Goal: Information Seeking & Learning: Learn about a topic

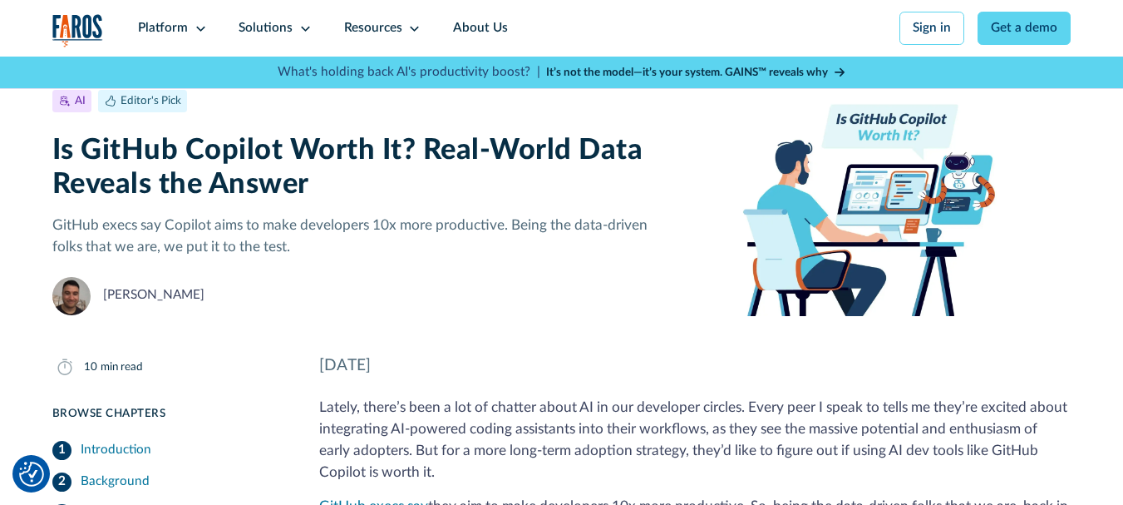
scroll to position [83, 0]
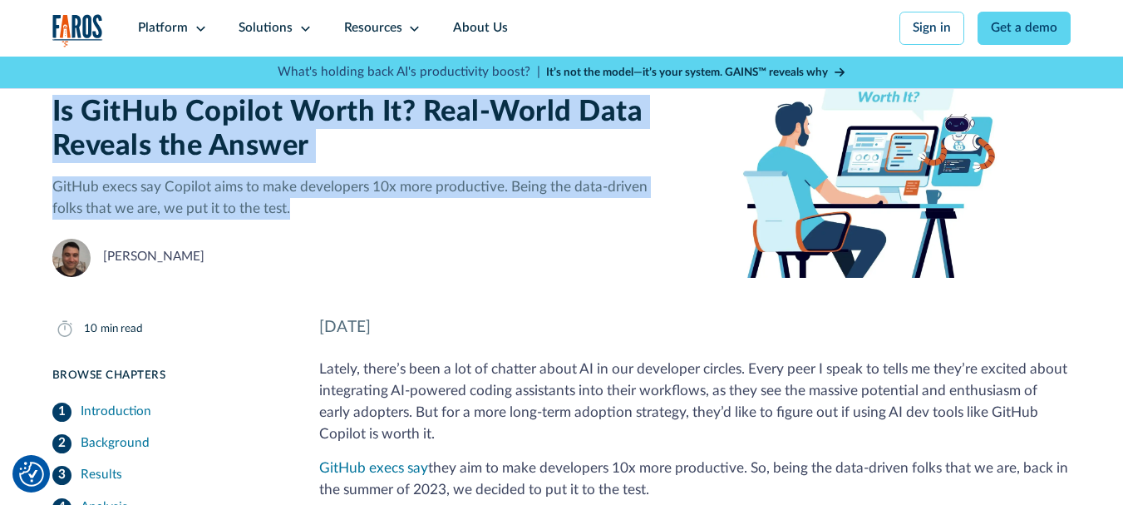
drag, startPoint x: 47, startPoint y: 113, endPoint x: 353, endPoint y: 204, distance: 319.3
click at [353, 204] on div "AI Editor's Pick [DATE] 10 min read Is GitHub Copilot Worth It? Real-World Data…" at bounding box center [561, 125] width 1123 height 303
click at [365, 224] on span "button" at bounding box center [365, 224] width 0 height 0
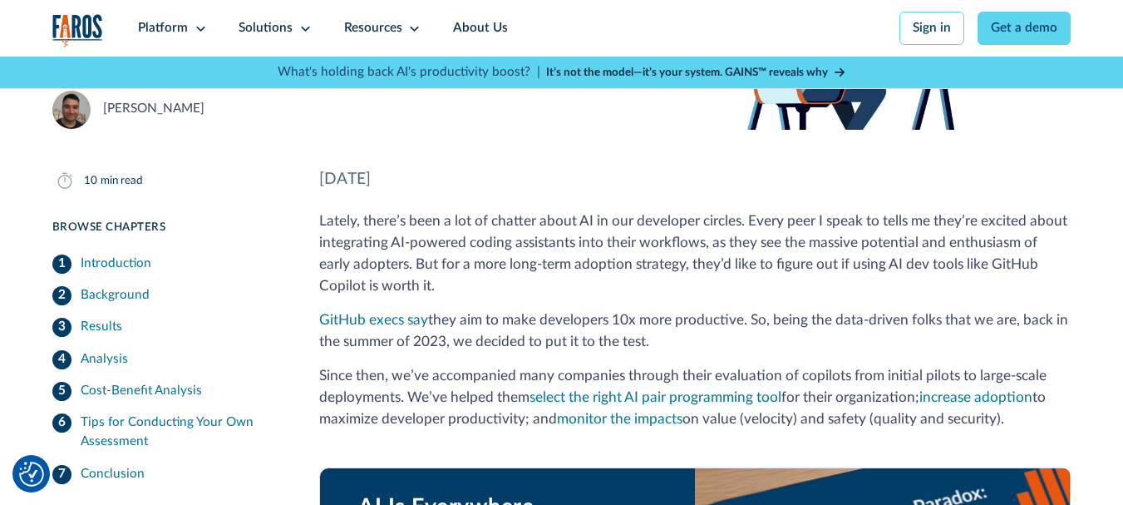
scroll to position [249, 0]
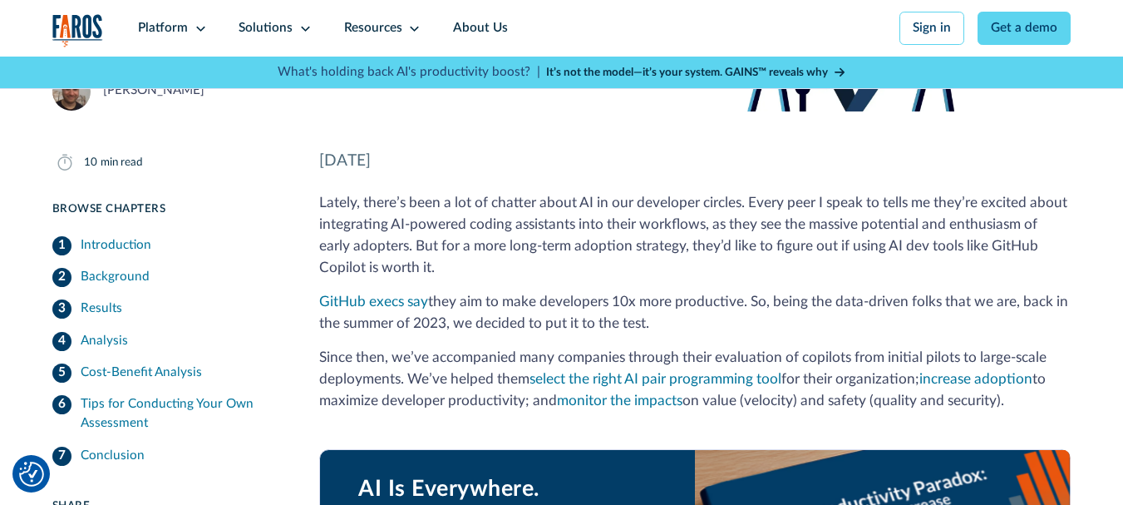
drag, startPoint x: 320, startPoint y: 163, endPoint x: 753, endPoint y: 325, distance: 462.4
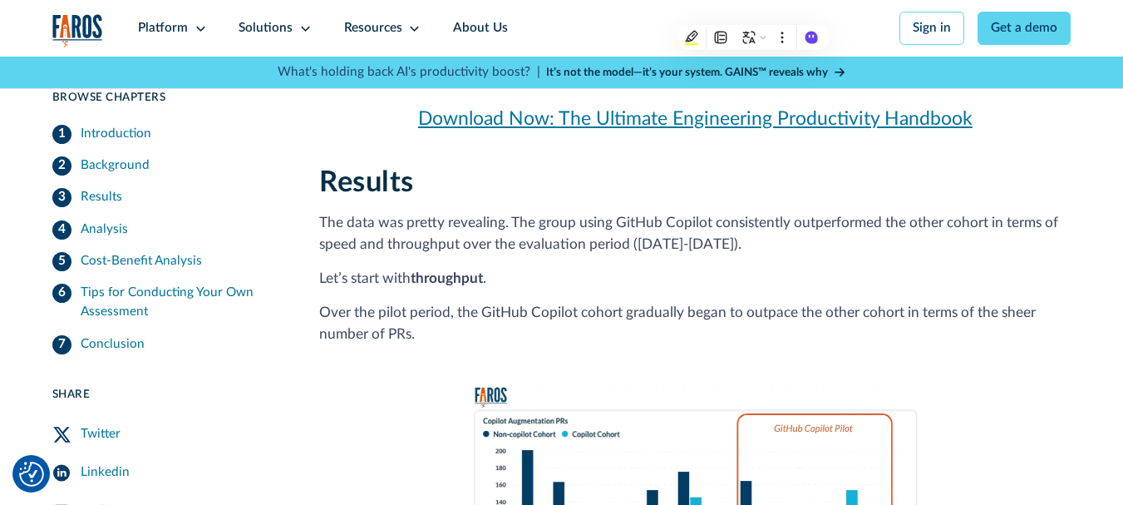
scroll to position [1746, 0]
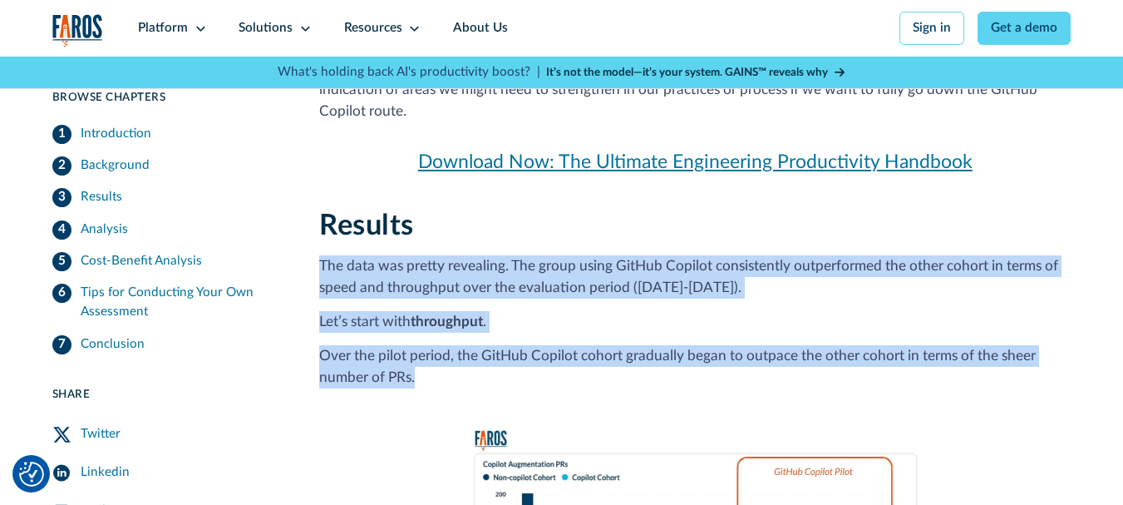
drag, startPoint x: 318, startPoint y: 262, endPoint x: 535, endPoint y: 367, distance: 241.7
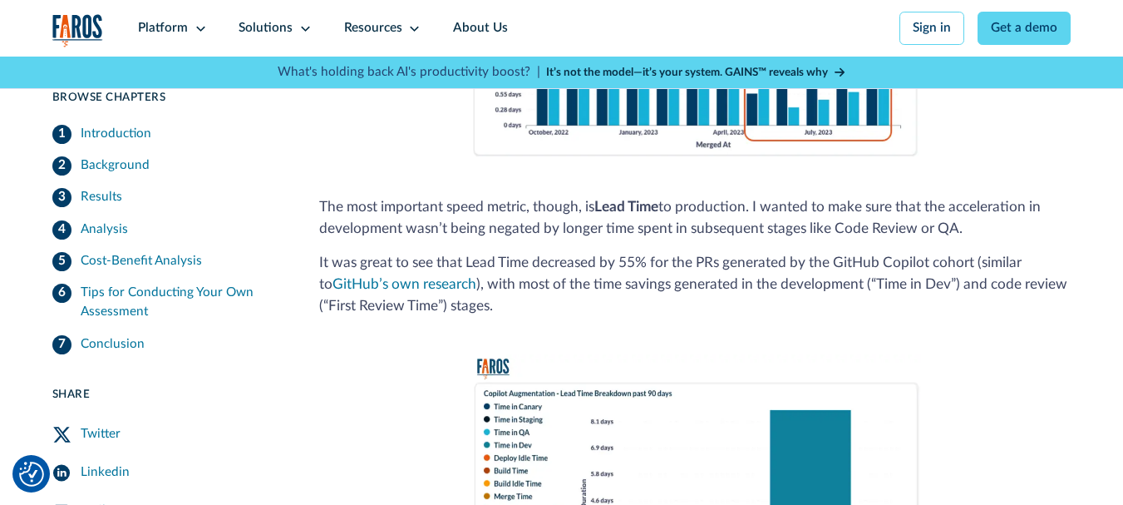
scroll to position [2743, 0]
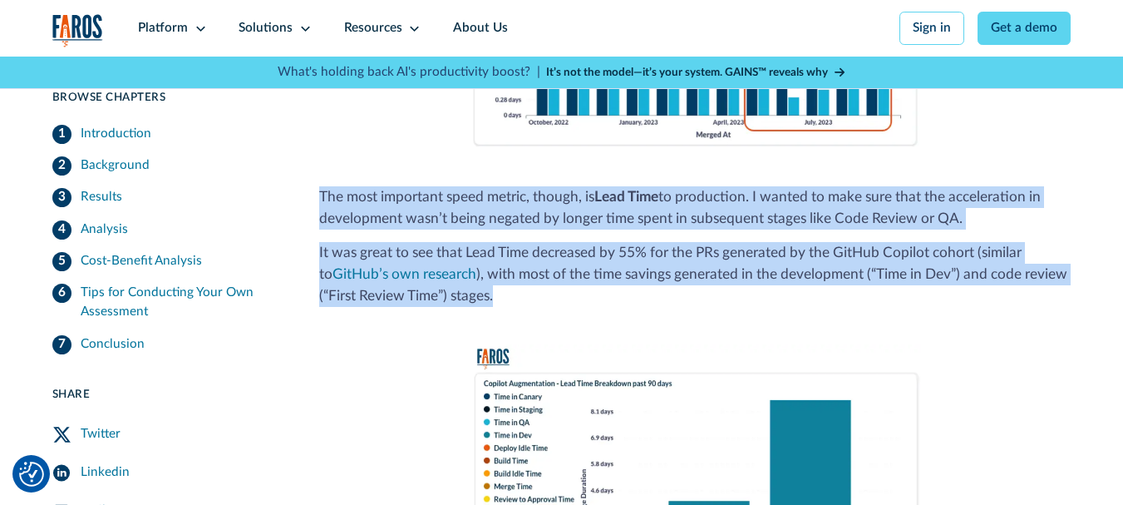
drag, startPoint x: 318, startPoint y: 195, endPoint x: 528, endPoint y: 293, distance: 232.4
click at [528, 293] on div "Results The data was pretty revealing. The group using GitHub Copilot consisten…" at bounding box center [694, 159] width 751 height 1896
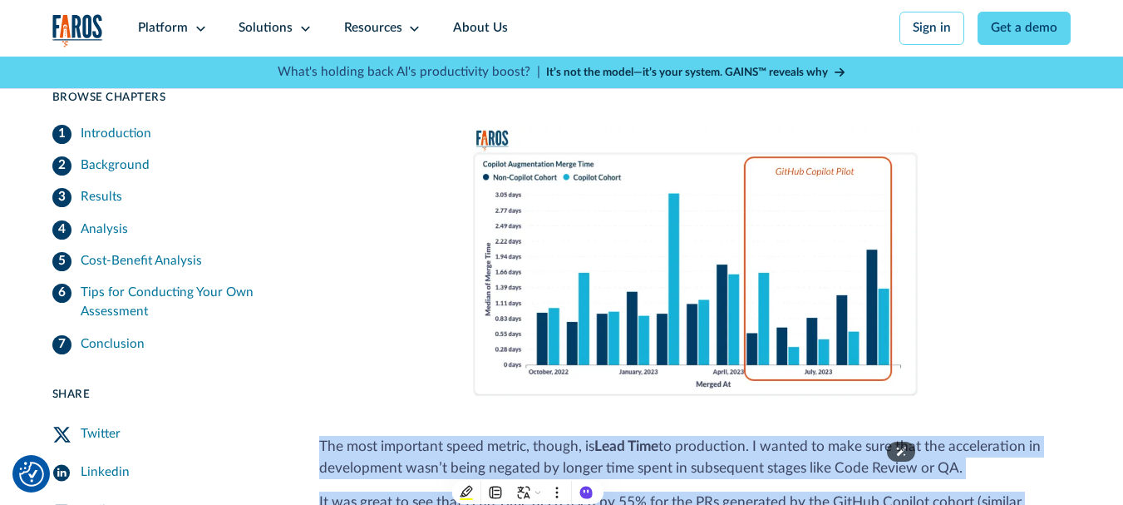
scroll to position [2328, 0]
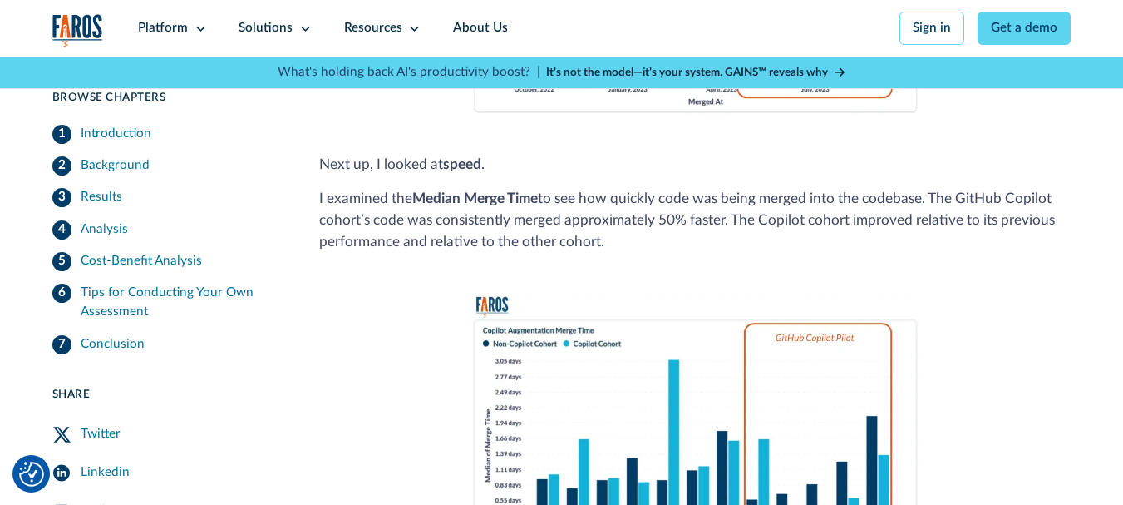
drag, startPoint x: 318, startPoint y: 161, endPoint x: 609, endPoint y: 234, distance: 299.8
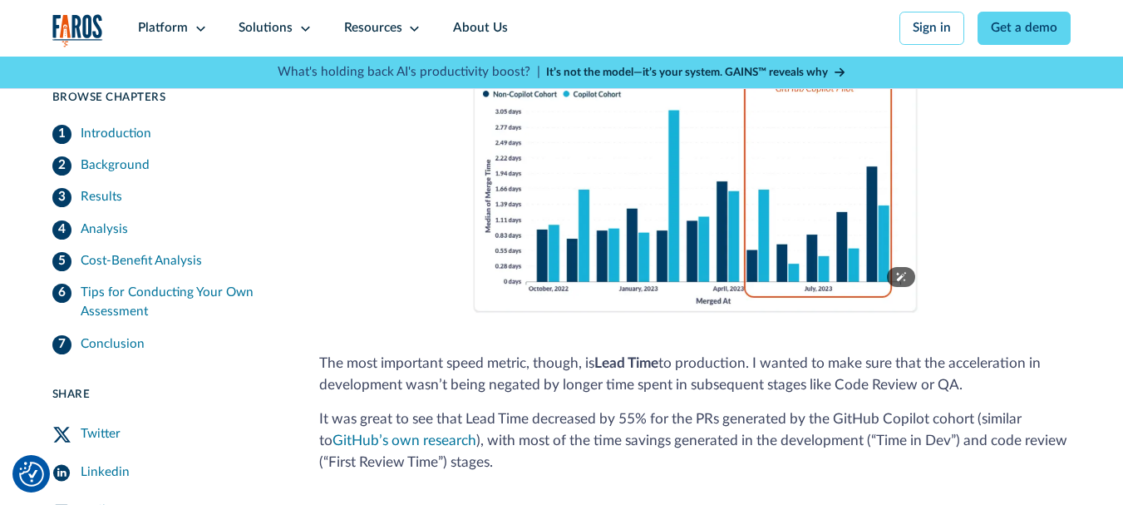
scroll to position [2743, 0]
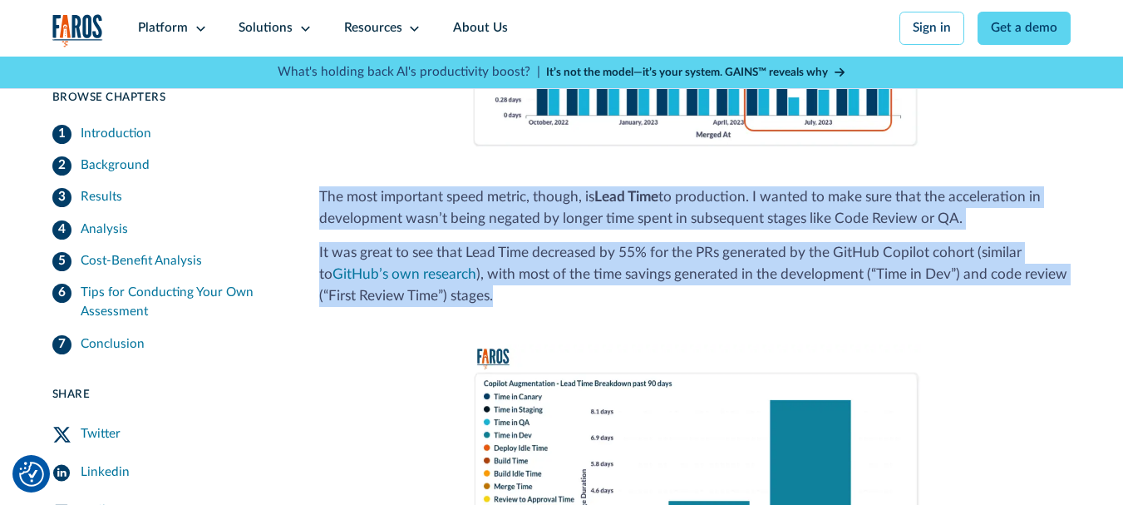
drag, startPoint x: 319, startPoint y: 196, endPoint x: 532, endPoint y: 308, distance: 240.6
click at [532, 308] on div "Results The data was pretty revealing. The group using GitHub Copilot consisten…" at bounding box center [694, 159] width 751 height 1896
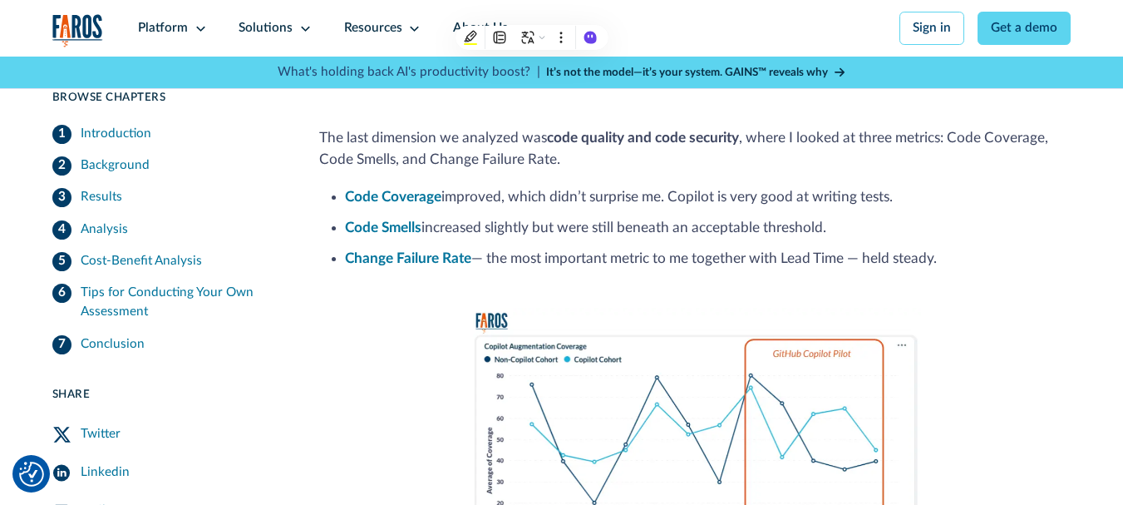
scroll to position [3242, 0]
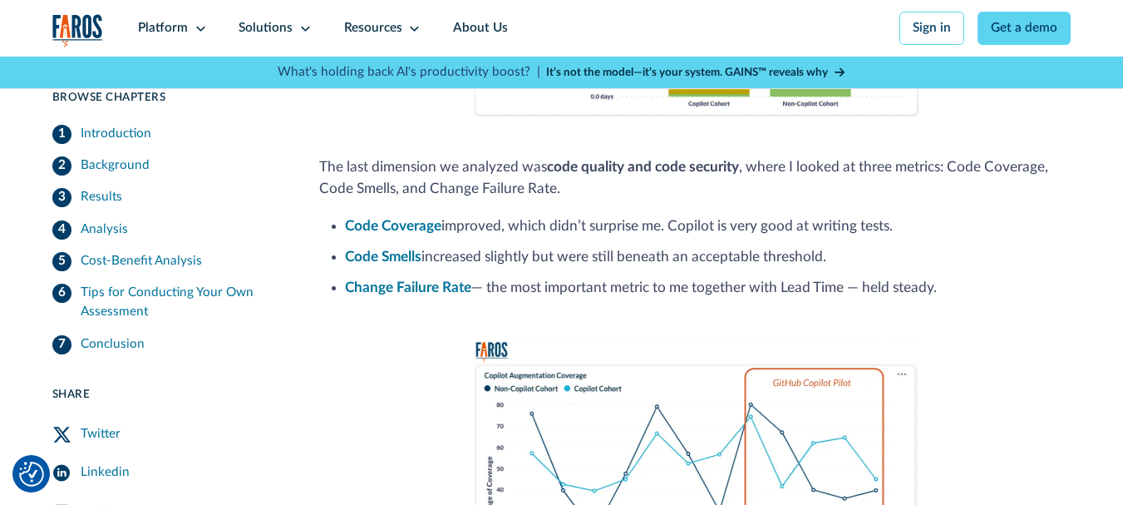
drag, startPoint x: 320, startPoint y: 169, endPoint x: 956, endPoint y: 291, distance: 647.6
click at [689, 351] on img at bounding box center [695, 472] width 451 height 271
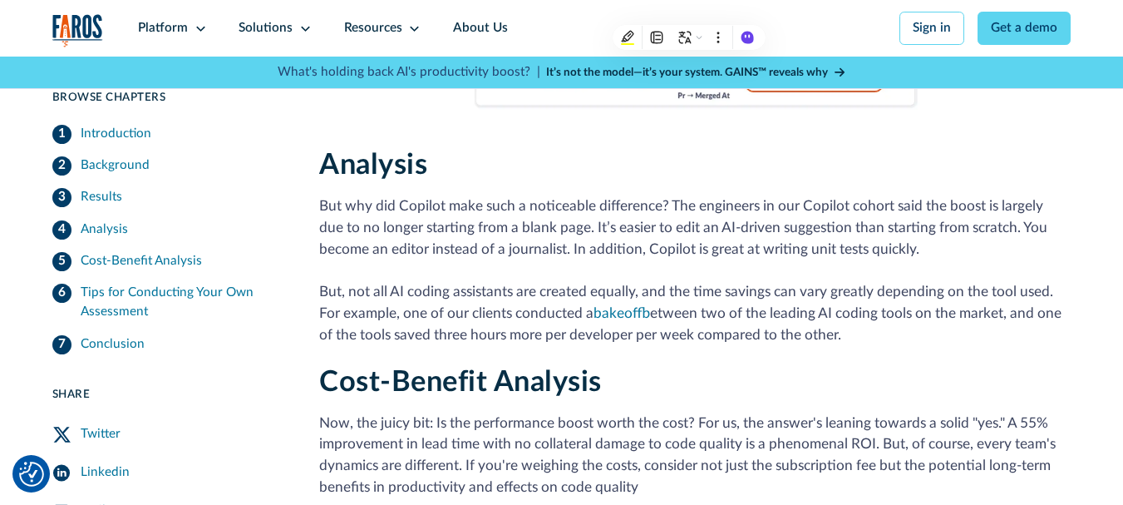
scroll to position [3741, 0]
drag, startPoint x: 319, startPoint y: 212, endPoint x: 926, endPoint y: 337, distance: 619.5
click at [926, 337] on p "But why did Copilot make such a noticeable difference? The engineers in our Cop…" at bounding box center [694, 270] width 751 height 150
click at [656, 382] on h2 "Cost-Benefit Analysis" at bounding box center [694, 381] width 751 height 34
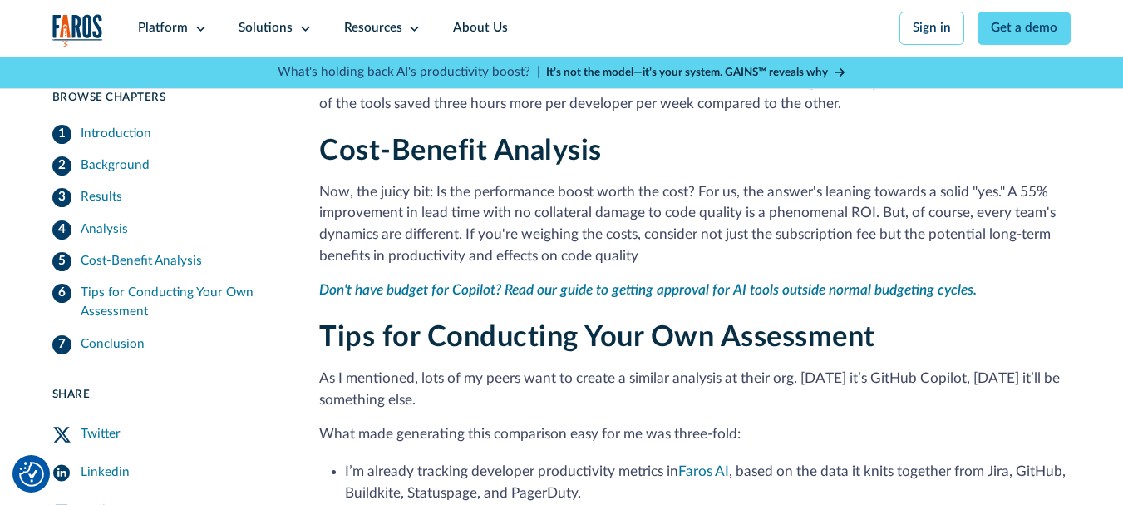
scroll to position [3990, 0]
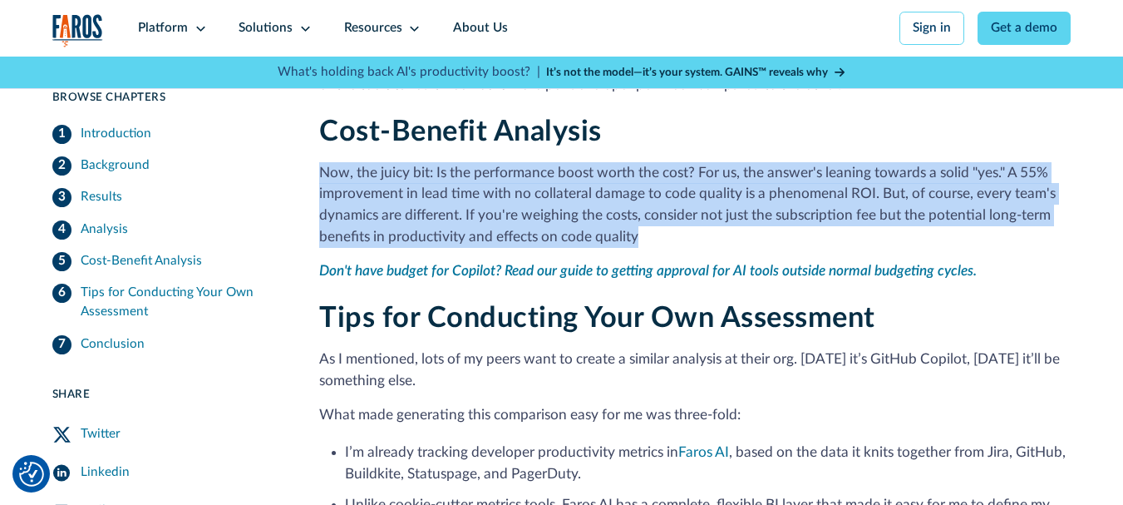
drag, startPoint x: 321, startPoint y: 182, endPoint x: 697, endPoint y: 246, distance: 381.2
click at [697, 246] on p "Now, the juicy bit: Is the performance boost worth the cost? For us, the answer…" at bounding box center [694, 205] width 751 height 86
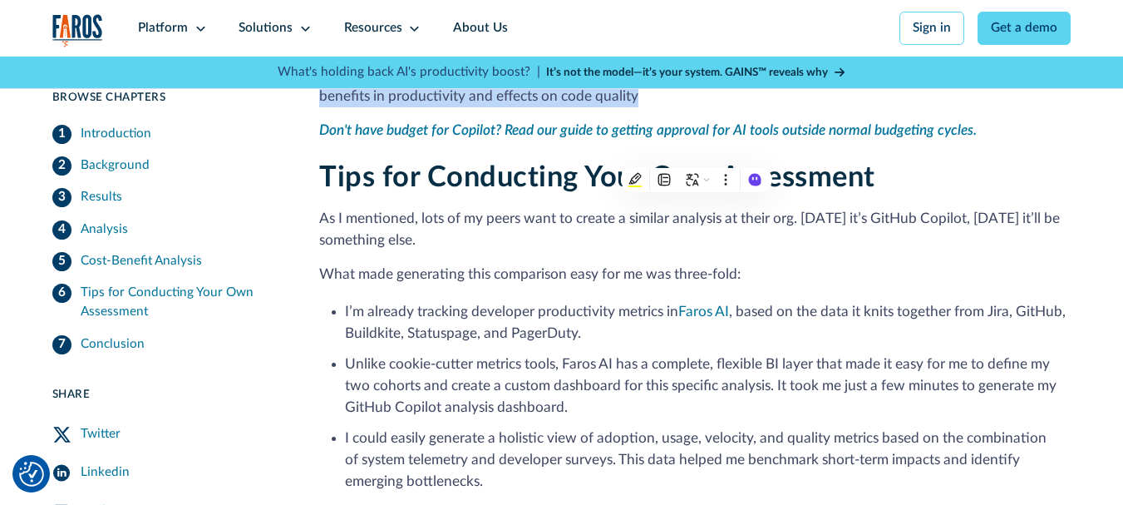
scroll to position [4156, 0]
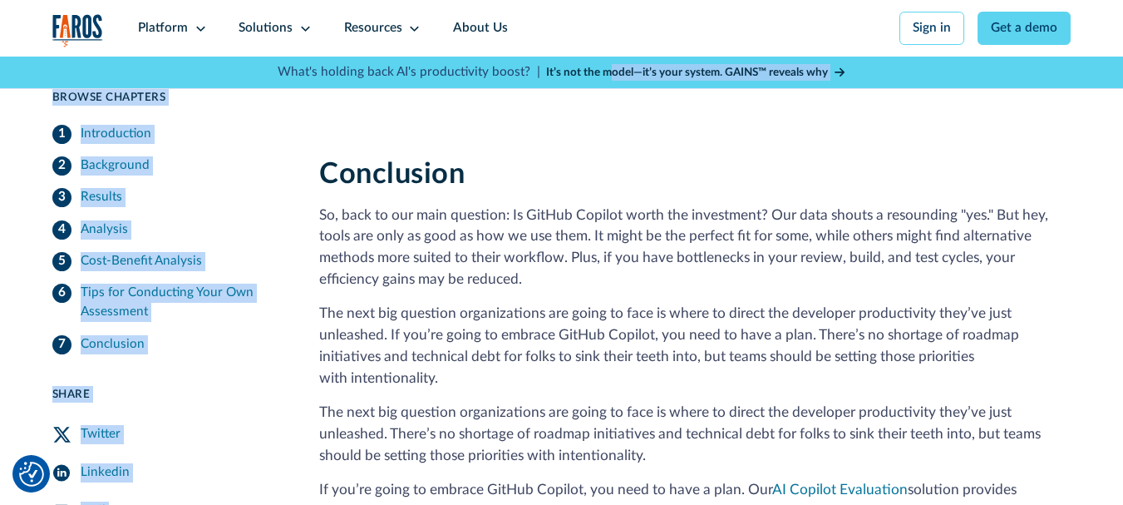
drag, startPoint x: 318, startPoint y: 202, endPoint x: 608, endPoint y: 86, distance: 313.4
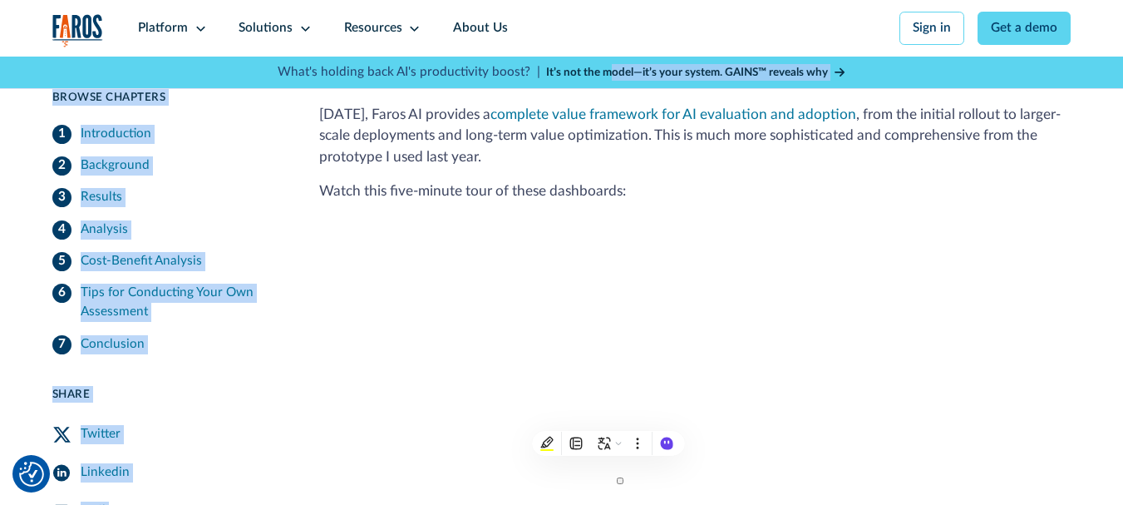
scroll to position [4494, 0]
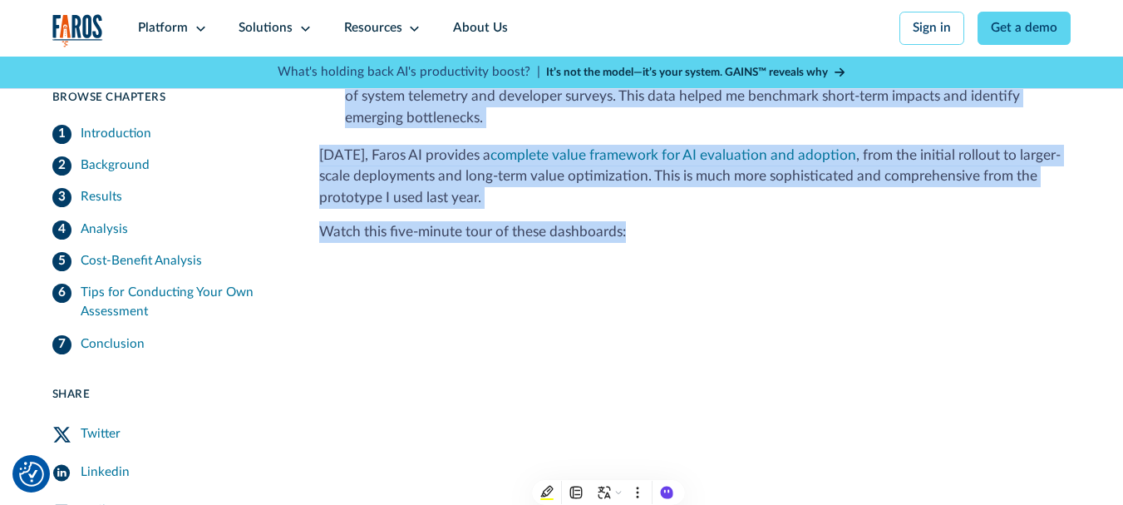
click at [641, 240] on p "Watch this five-minute tour of these dashboards:" at bounding box center [694, 232] width 751 height 22
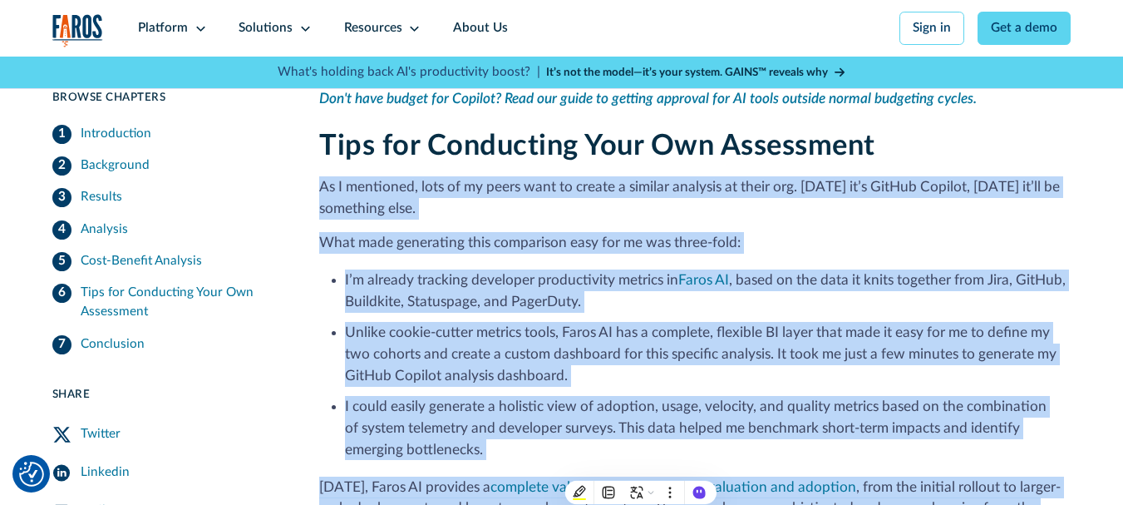
scroll to position [4161, 0]
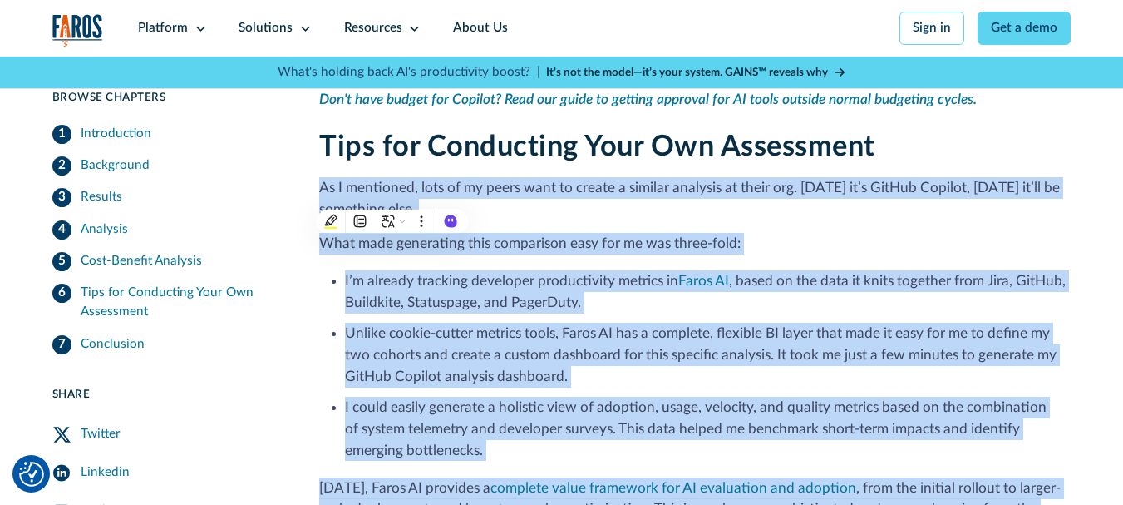
drag, startPoint x: 392, startPoint y: 196, endPoint x: 321, endPoint y: 190, distance: 71.7
click at [321, 191] on p "As I mentioned, lots of my peers want to create a similar analysis at their org…" at bounding box center [694, 198] width 751 height 43
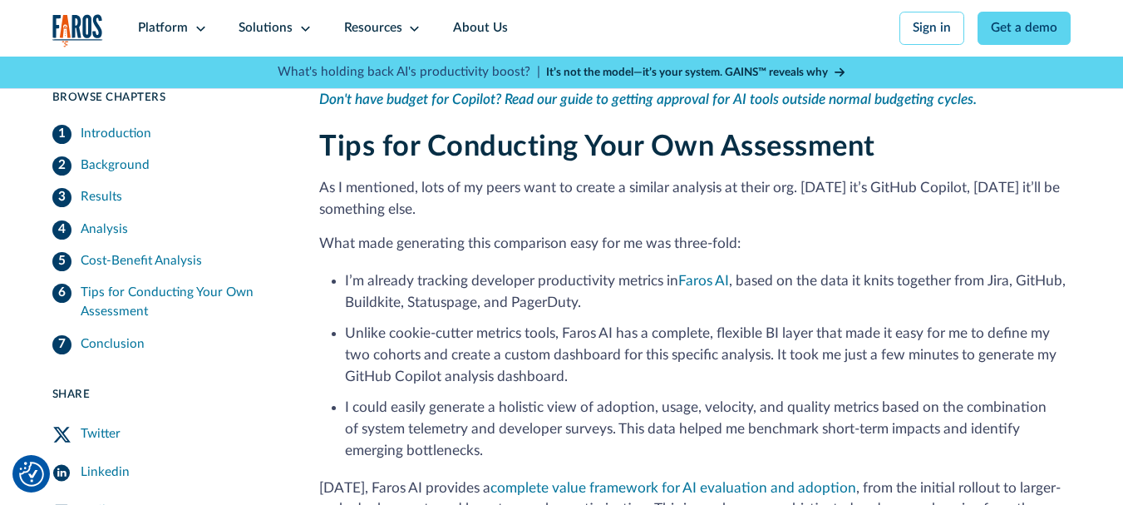
drag, startPoint x: 318, startPoint y: 200, endPoint x: 425, endPoint y: 219, distance: 108.9
click at [425, 219] on p "As I mentioned, lots of my peers want to create a similar analysis at their org…" at bounding box center [694, 198] width 751 height 43
click at [748, 341] on li "Unlike cookie-cutter metrics tools, Faros AI has a complete, flexible BI layer …" at bounding box center [708, 355] width 726 height 65
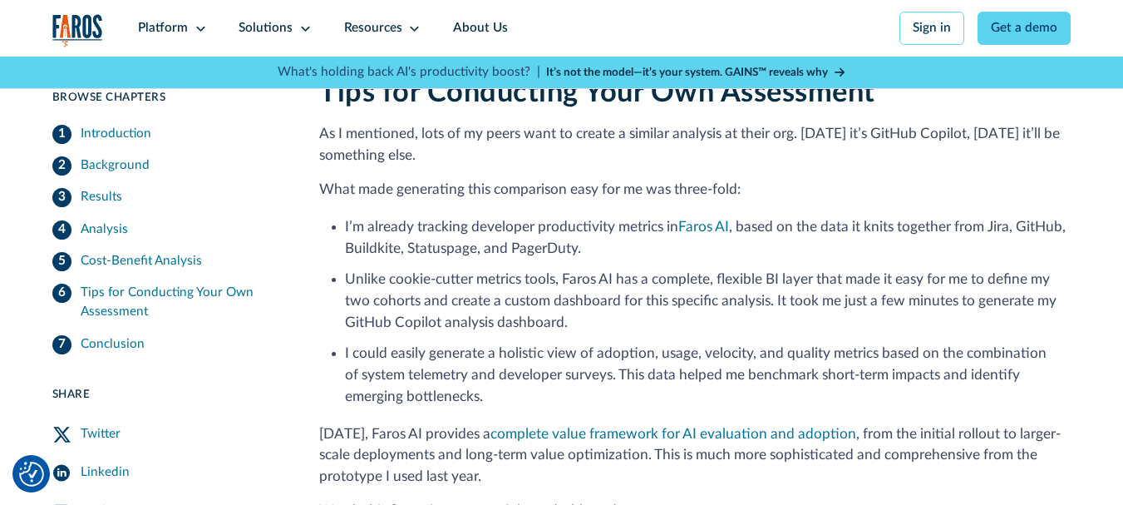
scroll to position [4245, 0]
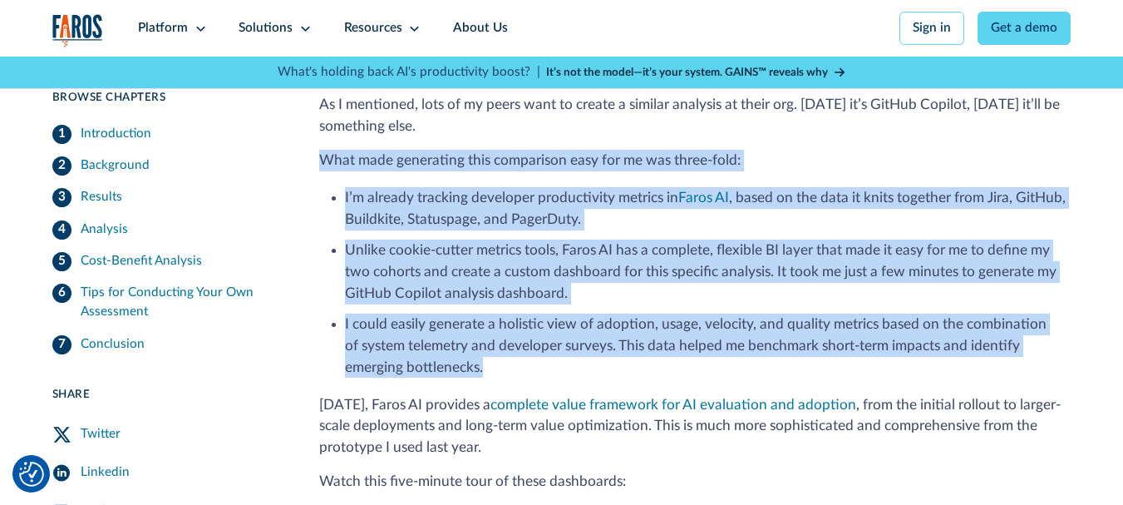
drag, startPoint x: 317, startPoint y: 169, endPoint x: 505, endPoint y: 381, distance: 283.2
click at [516, 401] on span "button" at bounding box center [516, 401] width 0 height 0
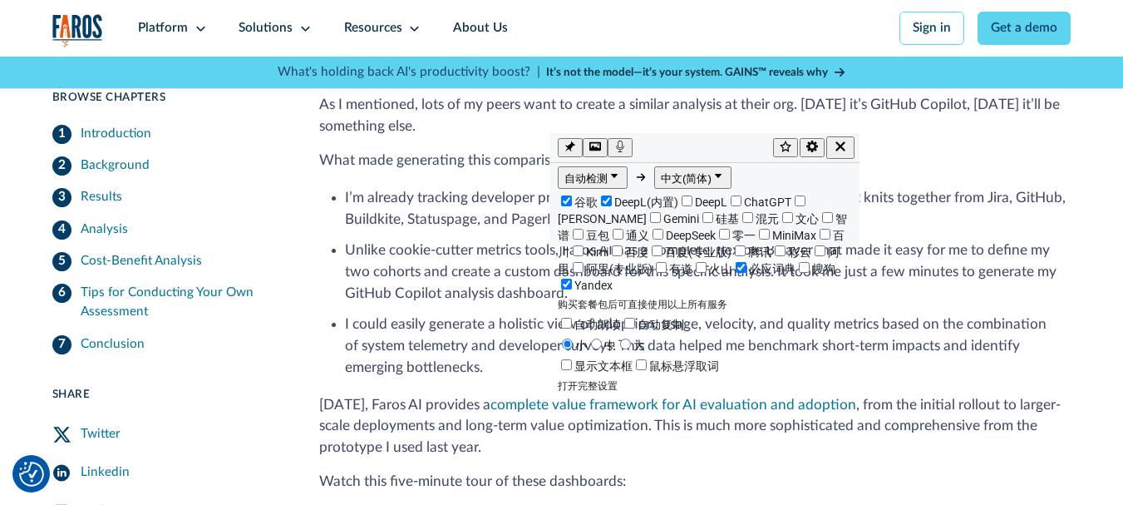
drag, startPoint x: 700, startPoint y: 412, endPoint x: 708, endPoint y: 147, distance: 265.3
click at [708, 147] on div at bounding box center [703, 147] width 140 height 22
click at [926, 301] on li "Unlike cookie-cutter metrics tools, Faros AI has a complete, flexible BI layer …" at bounding box center [708, 271] width 726 height 65
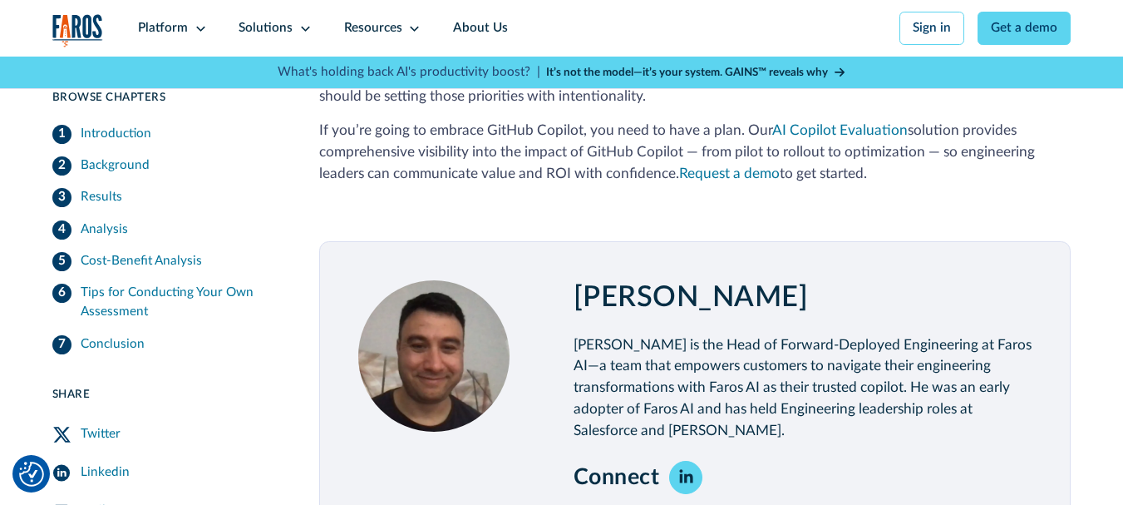
scroll to position [5491, 0]
